Goal: Check status: Check status

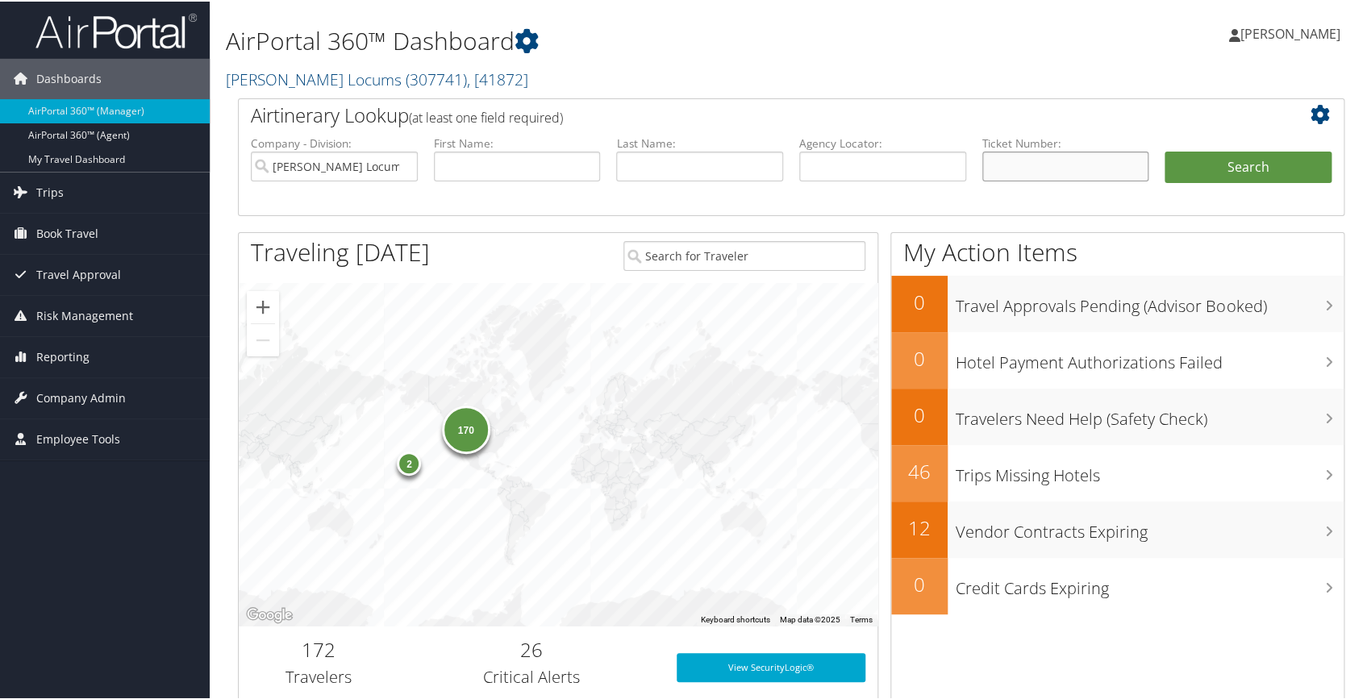
click at [1031, 170] on input "text" at bounding box center [1065, 165] width 167 height 30
type input "0068999353108"
click at [1195, 157] on button "Search" at bounding box center [1248, 166] width 167 height 32
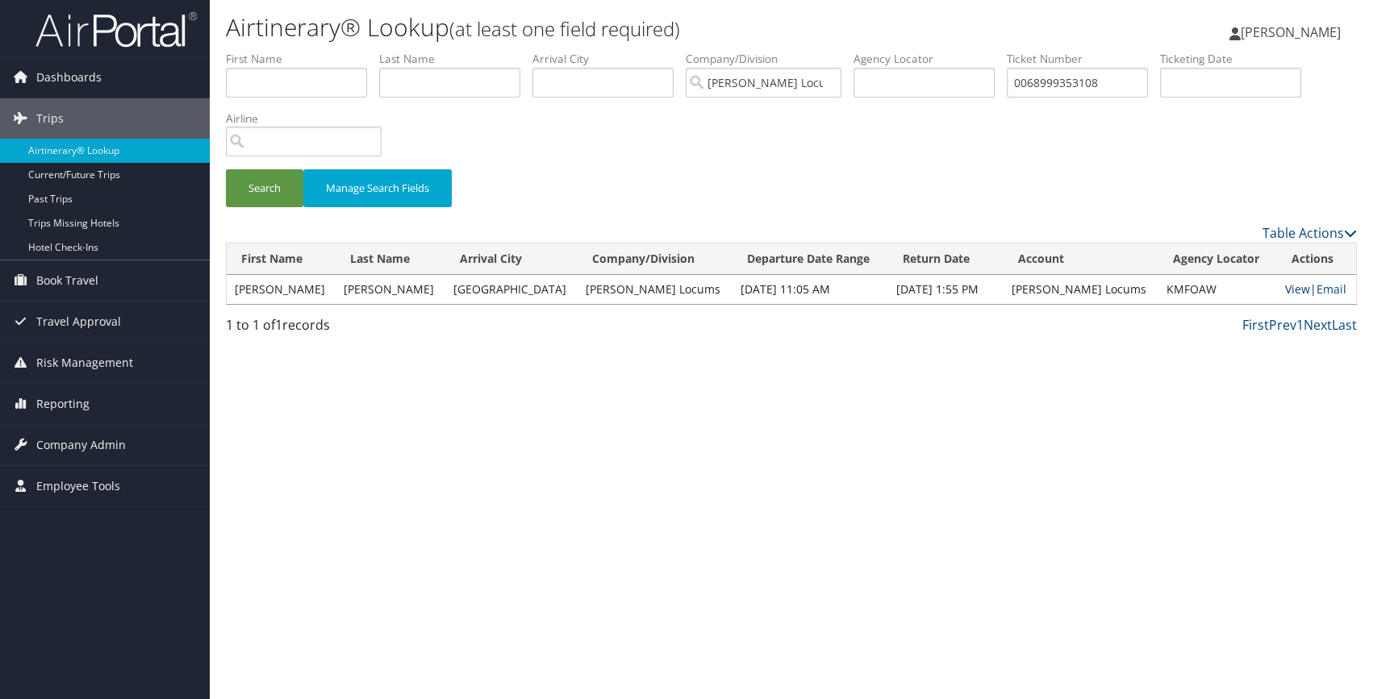
click at [1284, 290] on link "View" at bounding box center [1296, 289] width 25 height 15
drag, startPoint x: 1106, startPoint y: 82, endPoint x: 967, endPoint y: 75, distance: 138.9
click at [967, 51] on ul "First Name Last Name Departure City Arrival City Company/Division Hayes Locums …" at bounding box center [791, 51] width 1131 height 0
click at [503, 439] on div "Airtinerary® Lookup (at least one field required) Carlota Munoz Lemke Carlota M…" at bounding box center [791, 349] width 1163 height 699
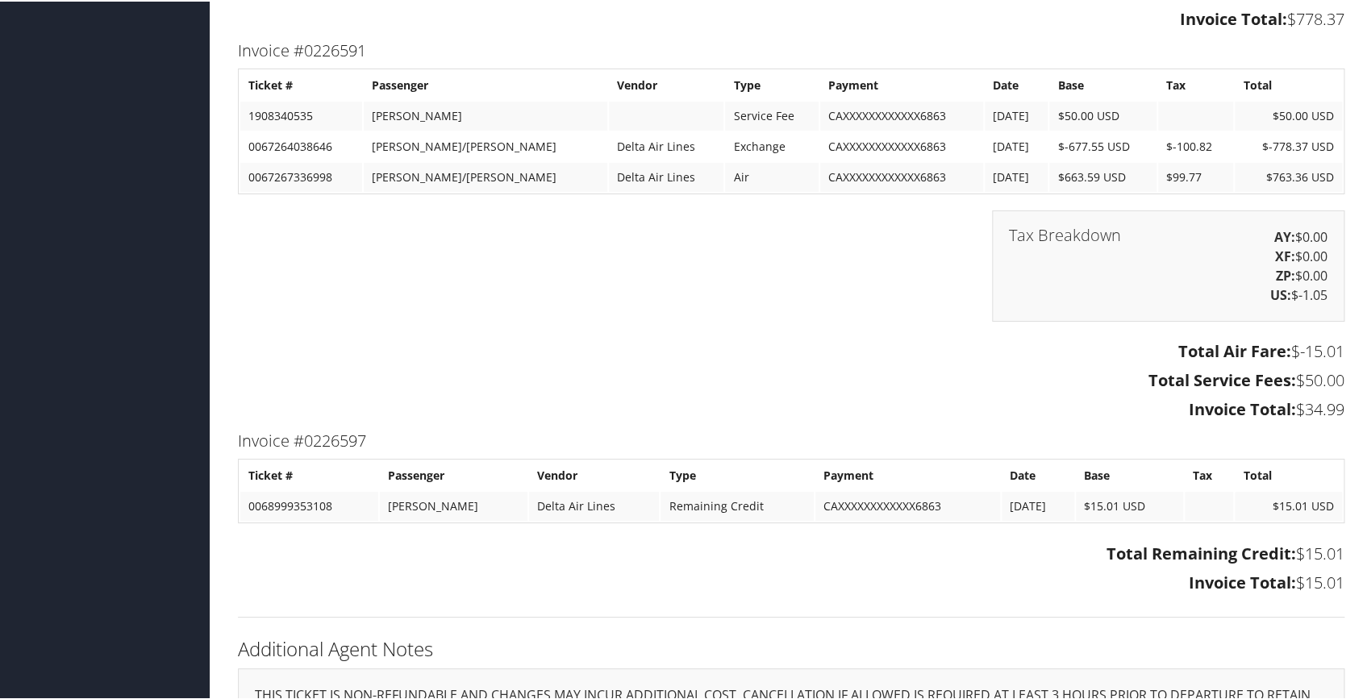
scroll to position [2339, 0]
